Goal: Task Accomplishment & Management: Use online tool/utility

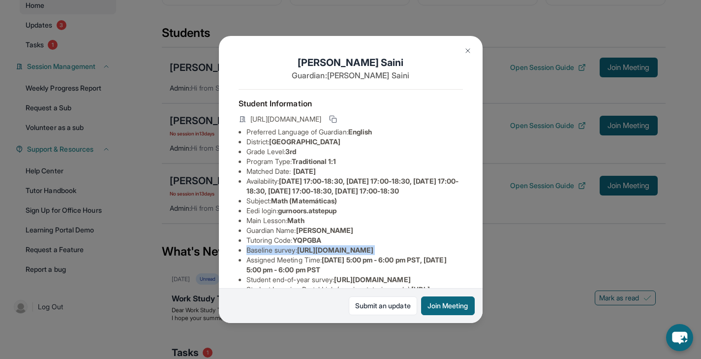
scroll to position [120, 0]
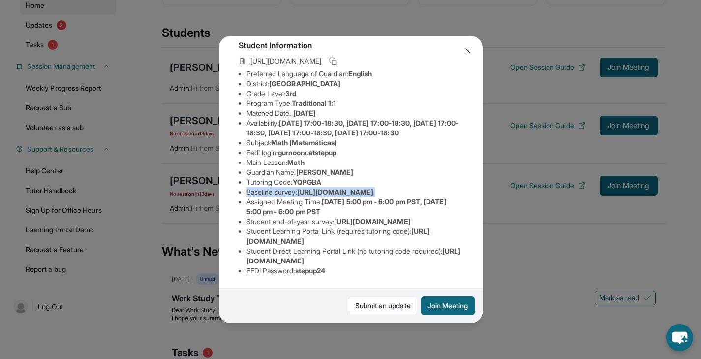
click at [467, 52] on img at bounding box center [468, 51] width 8 height 8
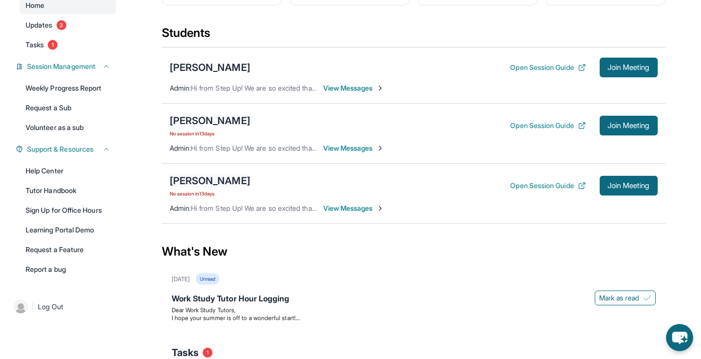
scroll to position [63, 0]
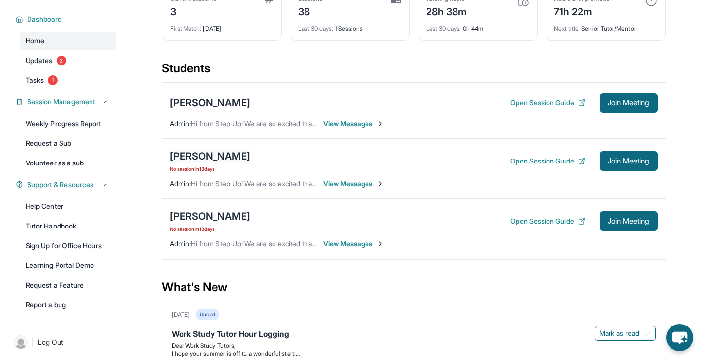
click at [193, 163] on div "[PERSON_NAME]" at bounding box center [210, 156] width 81 height 14
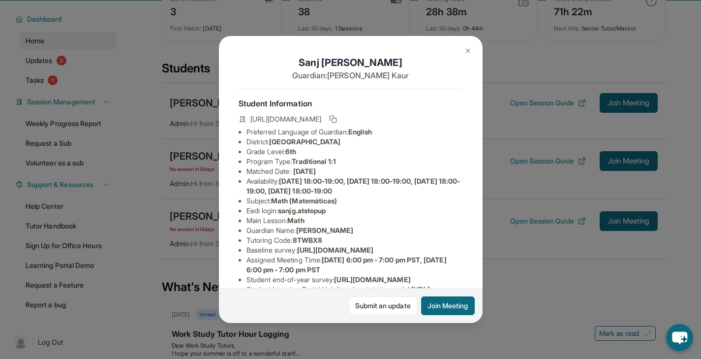
click at [466, 47] on img at bounding box center [468, 51] width 8 height 8
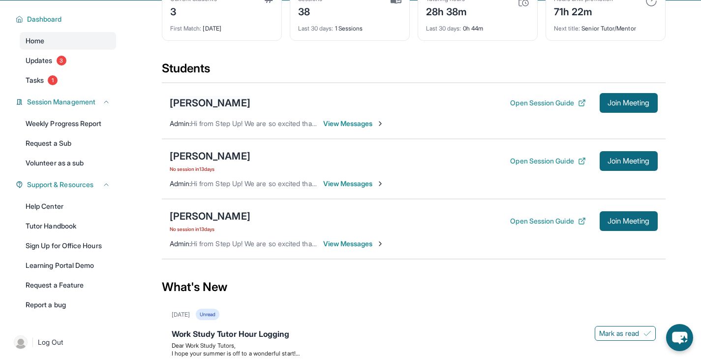
click at [205, 110] on div "[PERSON_NAME]" at bounding box center [210, 103] width 81 height 14
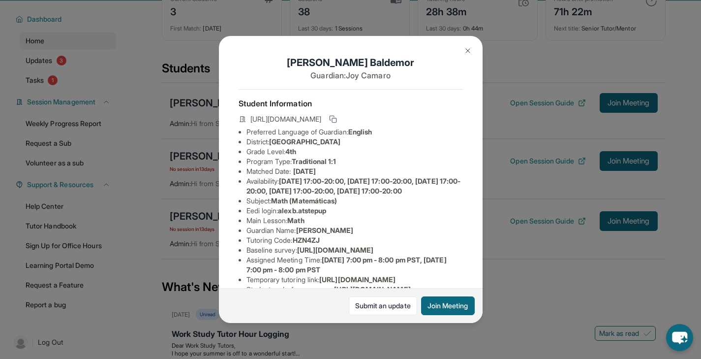
click at [465, 50] on img at bounding box center [468, 51] width 8 height 8
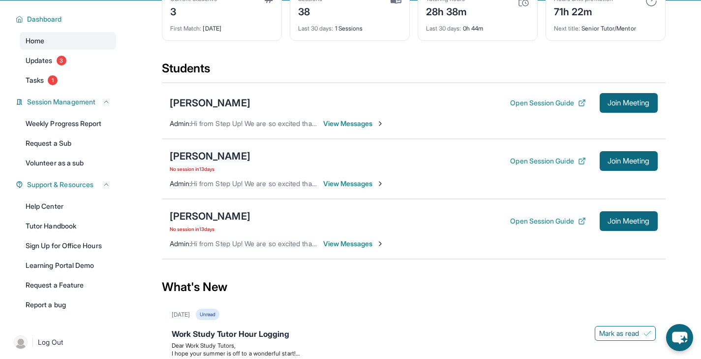
click at [212, 160] on div "[PERSON_NAME]" at bounding box center [210, 156] width 81 height 14
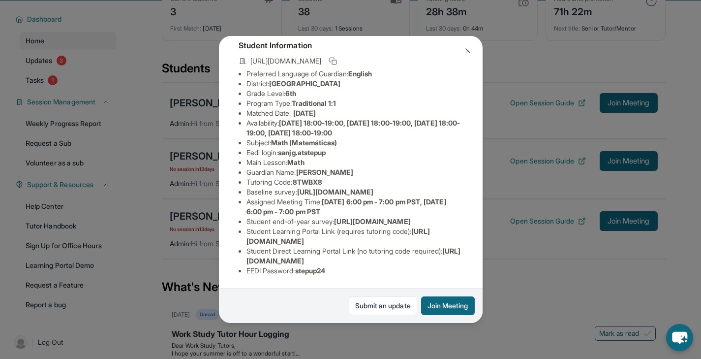
scroll to position [134, 0]
drag, startPoint x: 284, startPoint y: 85, endPoint x: 345, endPoint y: 85, distance: 61.5
click at [345, 148] on li "Eedi login : sanjg.atstepup" at bounding box center [355, 153] width 217 height 10
copy span "sanjg.atstepup"
drag, startPoint x: 300, startPoint y: 270, endPoint x: 356, endPoint y: 269, distance: 56.6
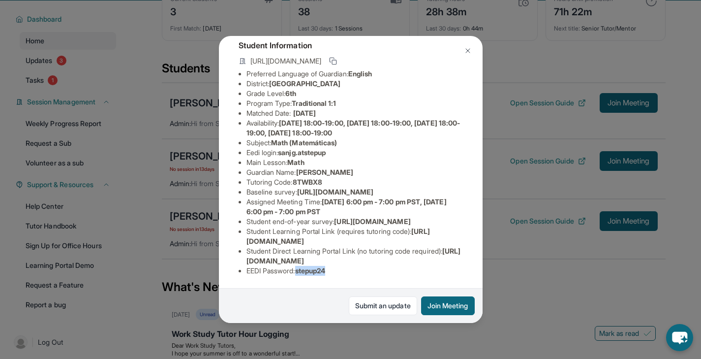
click at [356, 269] on li "EEDI Password : stepup24" at bounding box center [355, 271] width 217 height 10
copy span "stepup24"
click at [334, 217] on span "[URL][DOMAIN_NAME]" at bounding box center [372, 221] width 76 height 8
drag, startPoint x: 247, startPoint y: 270, endPoint x: 456, endPoint y: 271, distance: 209.6
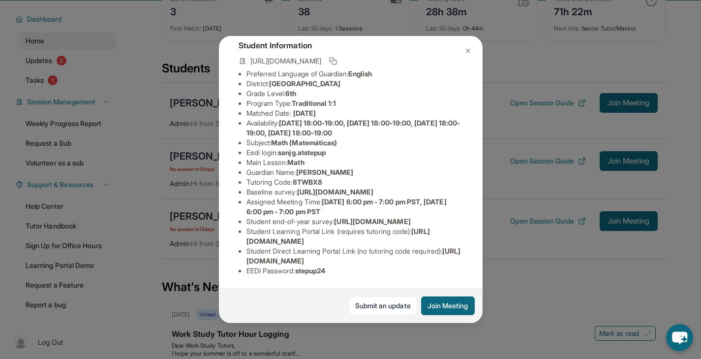
click at [456, 271] on div "[PERSON_NAME] Guardian: [PERSON_NAME] Student Information [URL][DOMAIN_NAME] Pr…" at bounding box center [351, 179] width 264 height 287
copy span "[URL][DOMAIN_NAME]"
click at [401, 244] on li "Student Learning Portal Link (requires tutoring code) : [URL][DOMAIN_NAME]" at bounding box center [355, 236] width 217 height 20
click at [471, 52] on img at bounding box center [468, 51] width 8 height 8
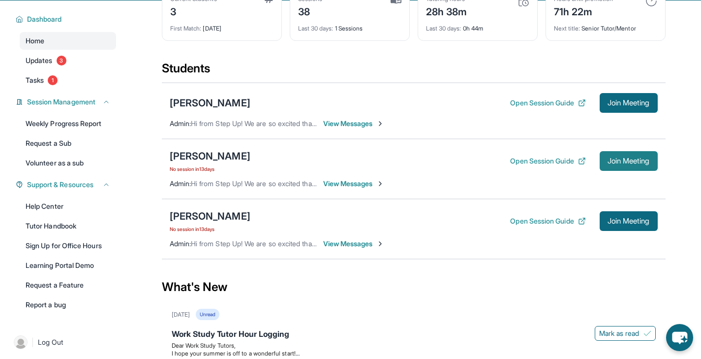
click at [619, 164] on span "Join Meeting" at bounding box center [629, 161] width 42 height 6
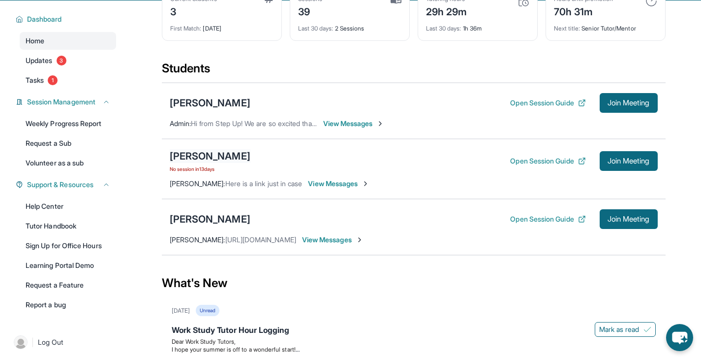
click at [186, 163] on div "[PERSON_NAME]" at bounding box center [210, 156] width 81 height 14
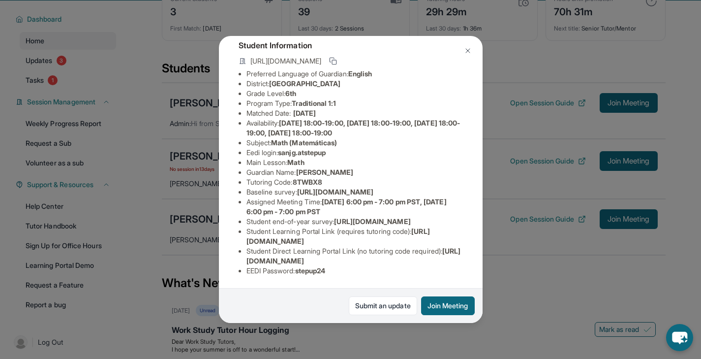
scroll to position [88, 0]
click at [297, 188] on span "[URL][DOMAIN_NAME]" at bounding box center [335, 192] width 76 height 8
copy li "Baseline survey : [URL][DOMAIN_NAME]"
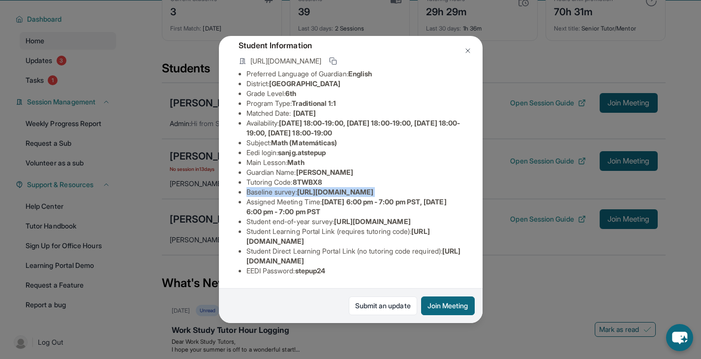
click at [468, 50] on img at bounding box center [468, 51] width 8 height 8
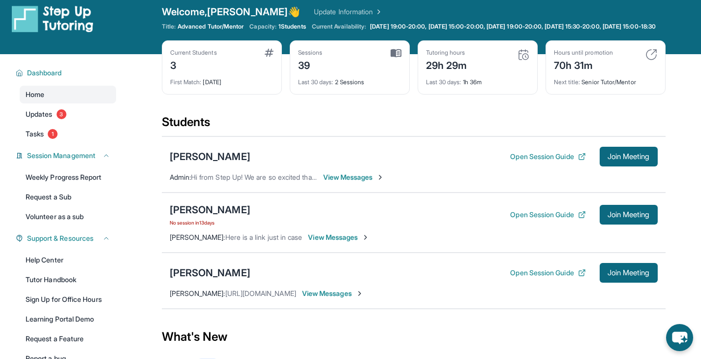
scroll to position [0, 0]
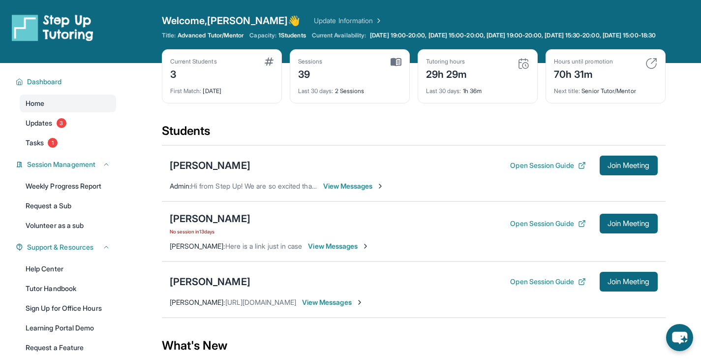
click at [677, 103] on main "Current Students 3 First Match : [DATE] Sessions 39 Last 30 days : 2 Sessions T…" at bounding box center [413, 318] width 575 height 510
click at [319, 131] on div "Students" at bounding box center [414, 134] width 504 height 22
click at [381, 133] on div "Students" at bounding box center [414, 134] width 504 height 22
click at [633, 168] on span "Join Meeting" at bounding box center [629, 165] width 42 height 6
click at [631, 168] on span "Join Meeting" at bounding box center [629, 165] width 42 height 6
